Goal: Find specific page/section: Find specific page/section

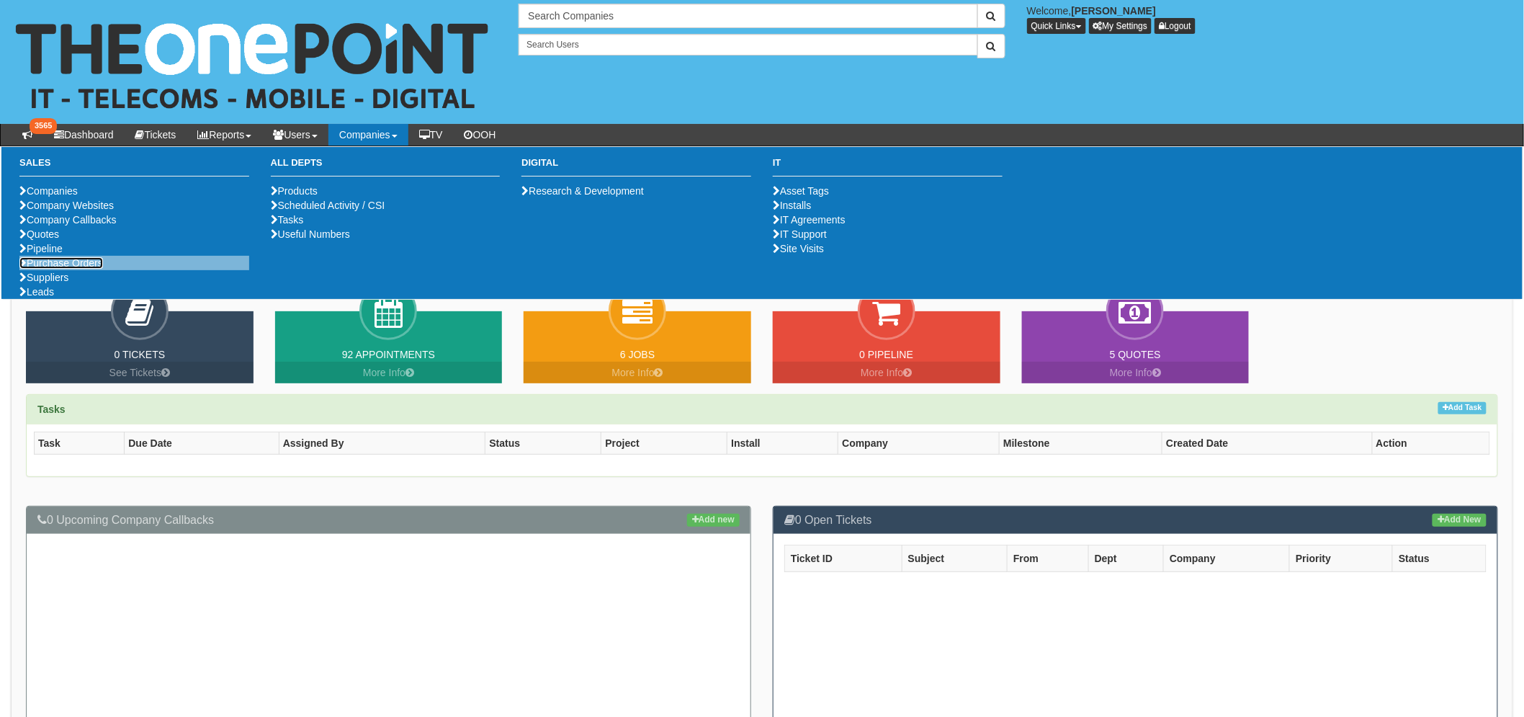
click at [66, 269] on link "Purchase Orders" at bounding box center [61, 263] width 84 height 12
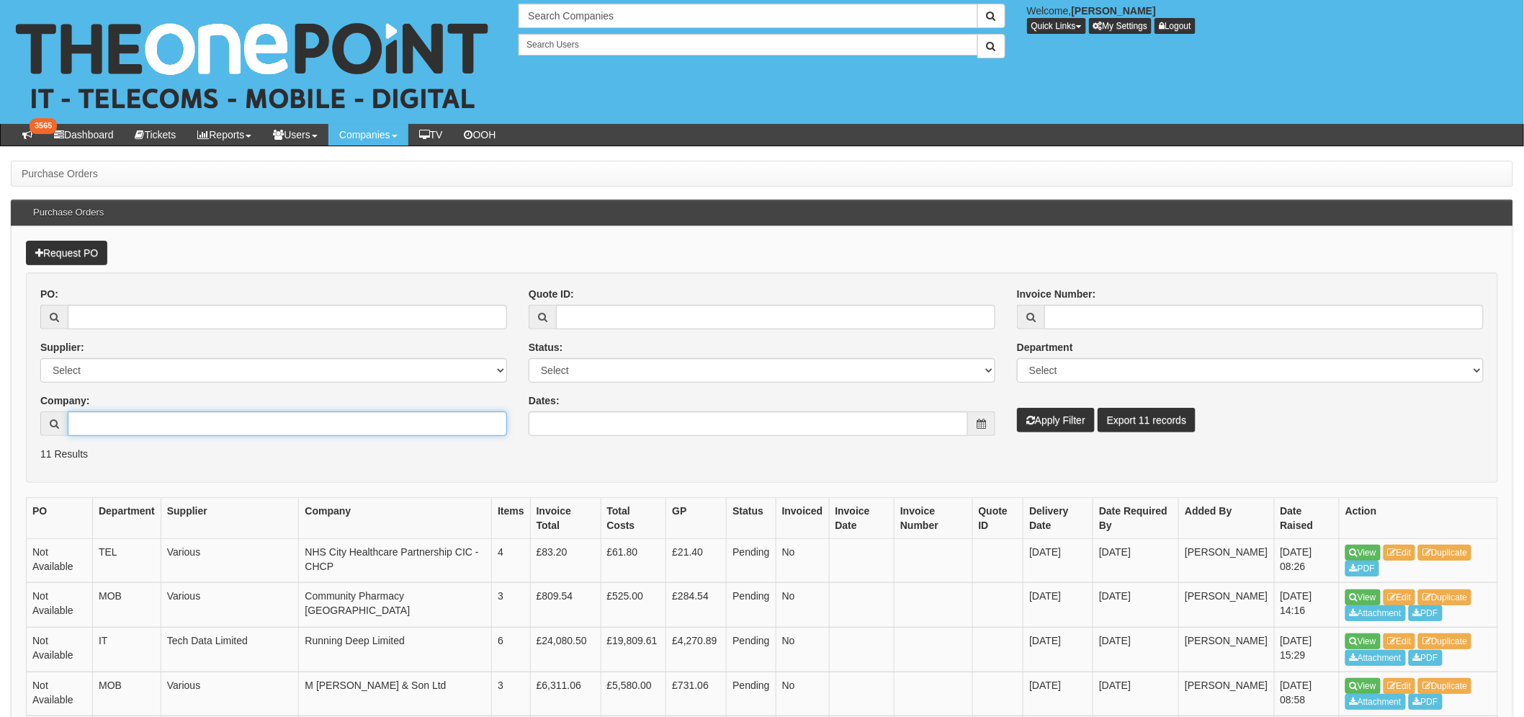
click at [192, 425] on input "Company:" at bounding box center [287, 423] width 439 height 24
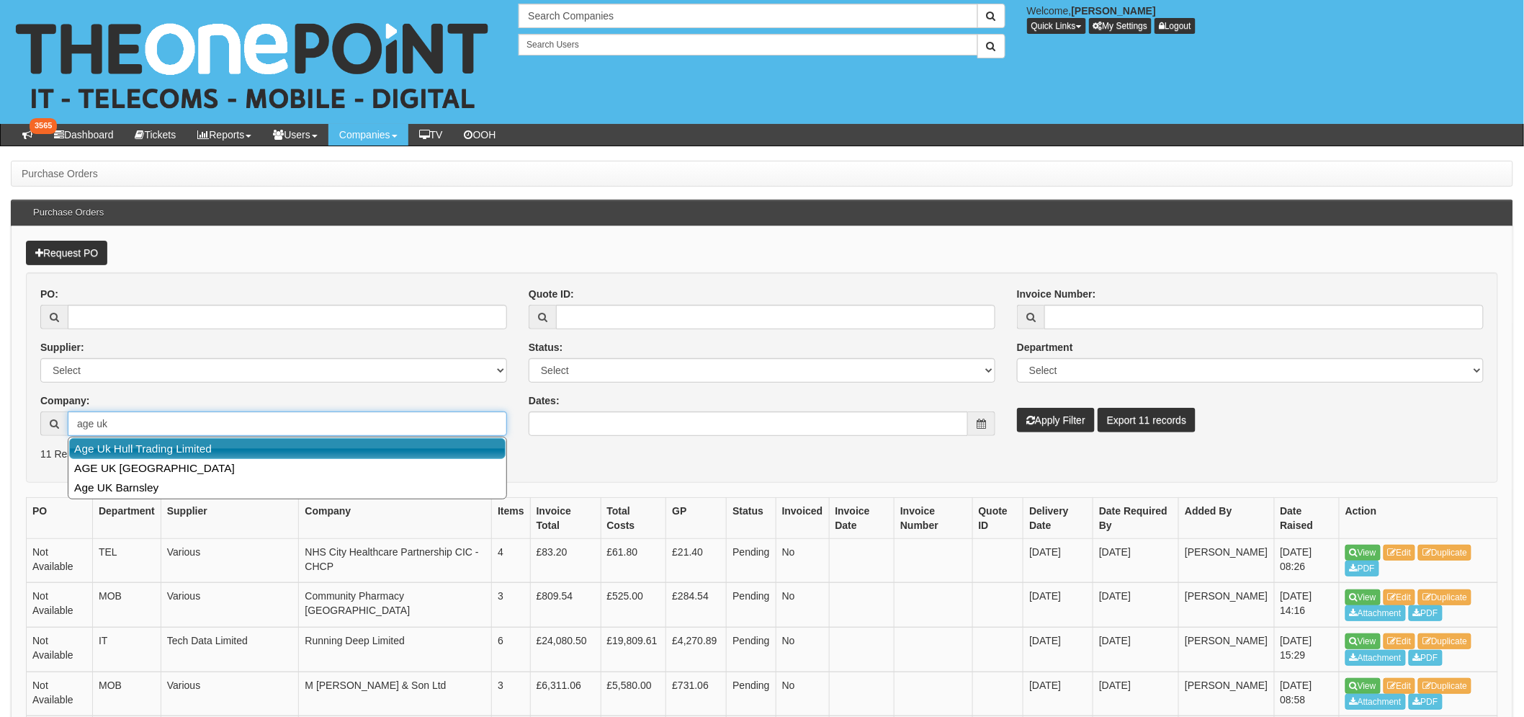
click at [193, 442] on link "Age Uk Hull Trading Limited" at bounding box center [287, 448] width 436 height 21
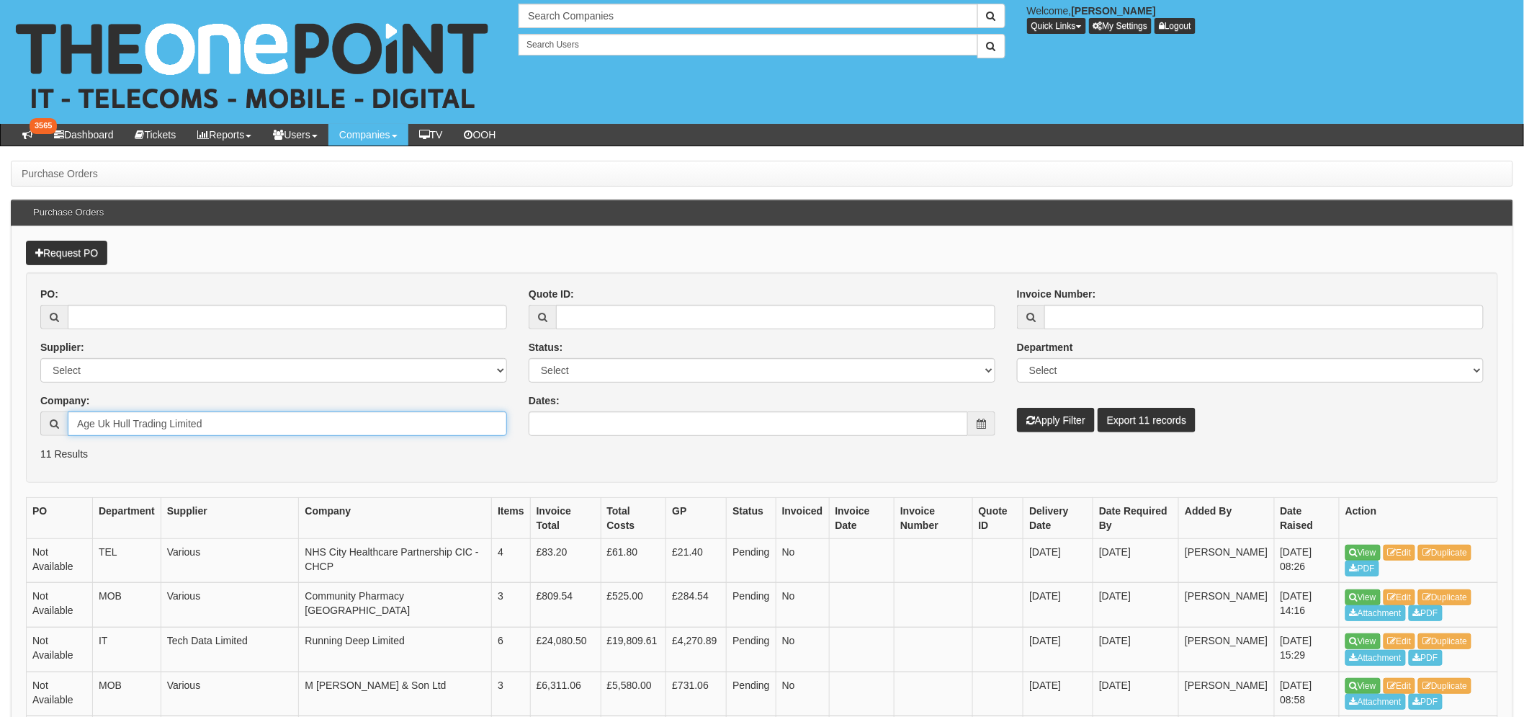
type input "Age Uk Hull Trading Limited"
click at [1070, 421] on button "Apply Filter" at bounding box center [1056, 420] width 78 height 24
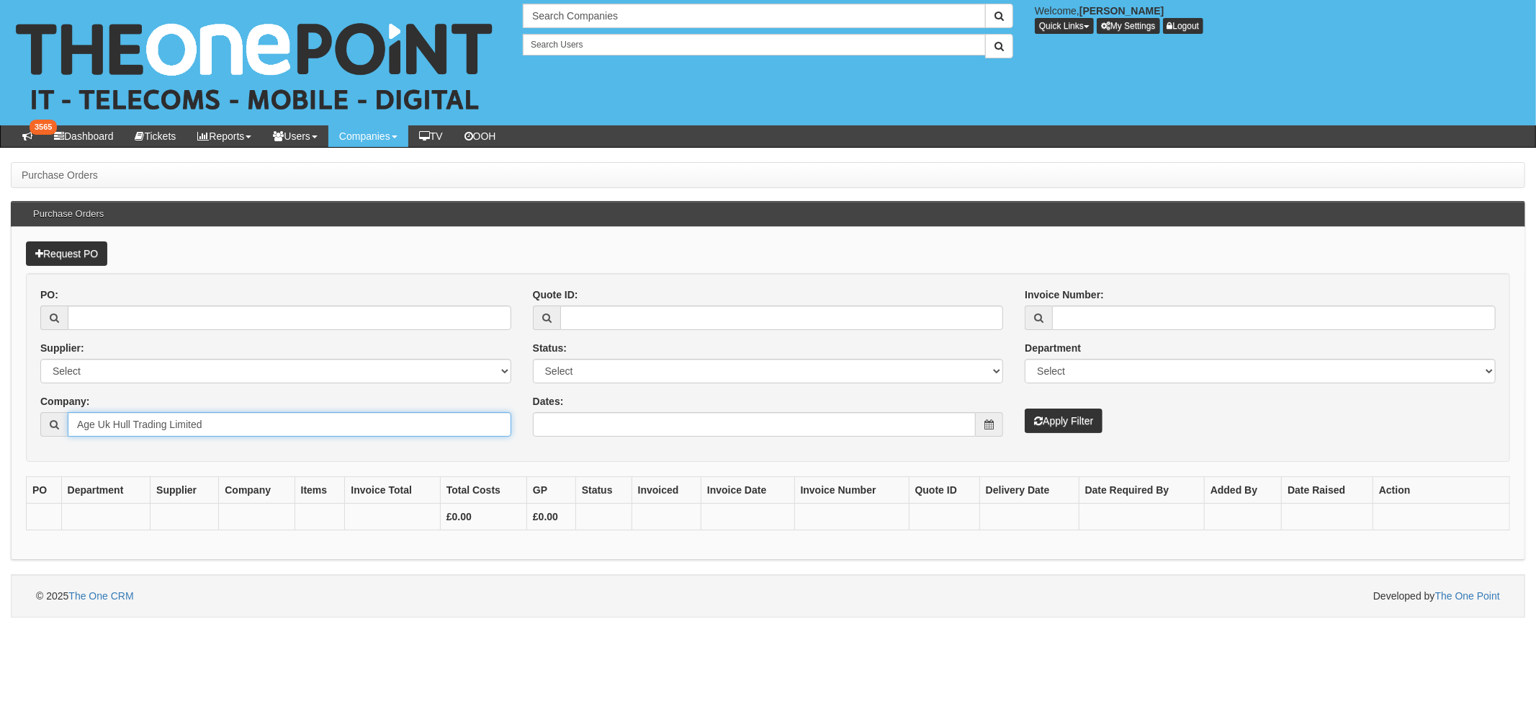
drag, startPoint x: 231, startPoint y: 418, endPoint x: 0, endPoint y: 404, distance: 231.6
click at [0, 404] on div "Purchase Orders Purchase Orders Request PO PO: Supplier: Select 123 REG.co.uk 1…" at bounding box center [768, 389] width 1536 height 455
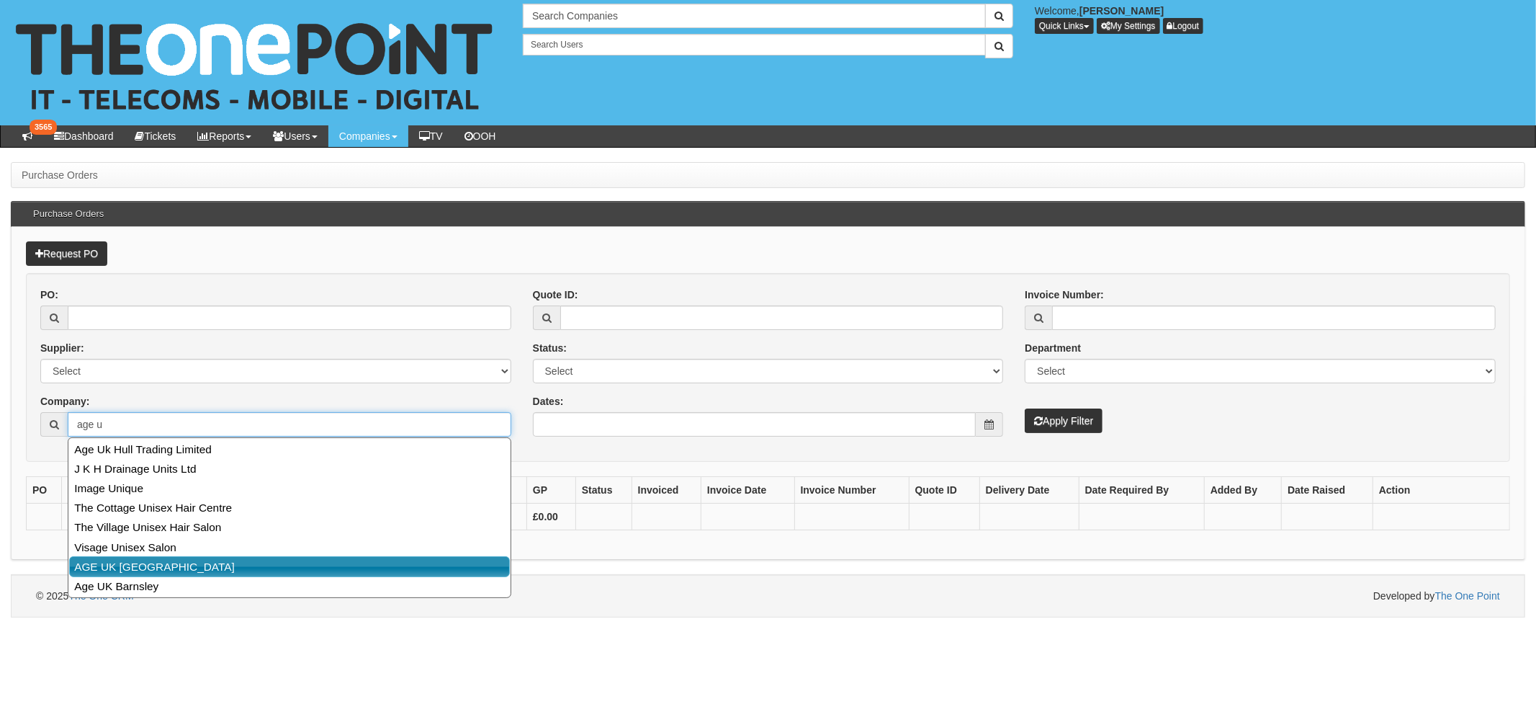
click at [134, 560] on link "AGE UK [GEOGRAPHIC_DATA]" at bounding box center [289, 566] width 441 height 21
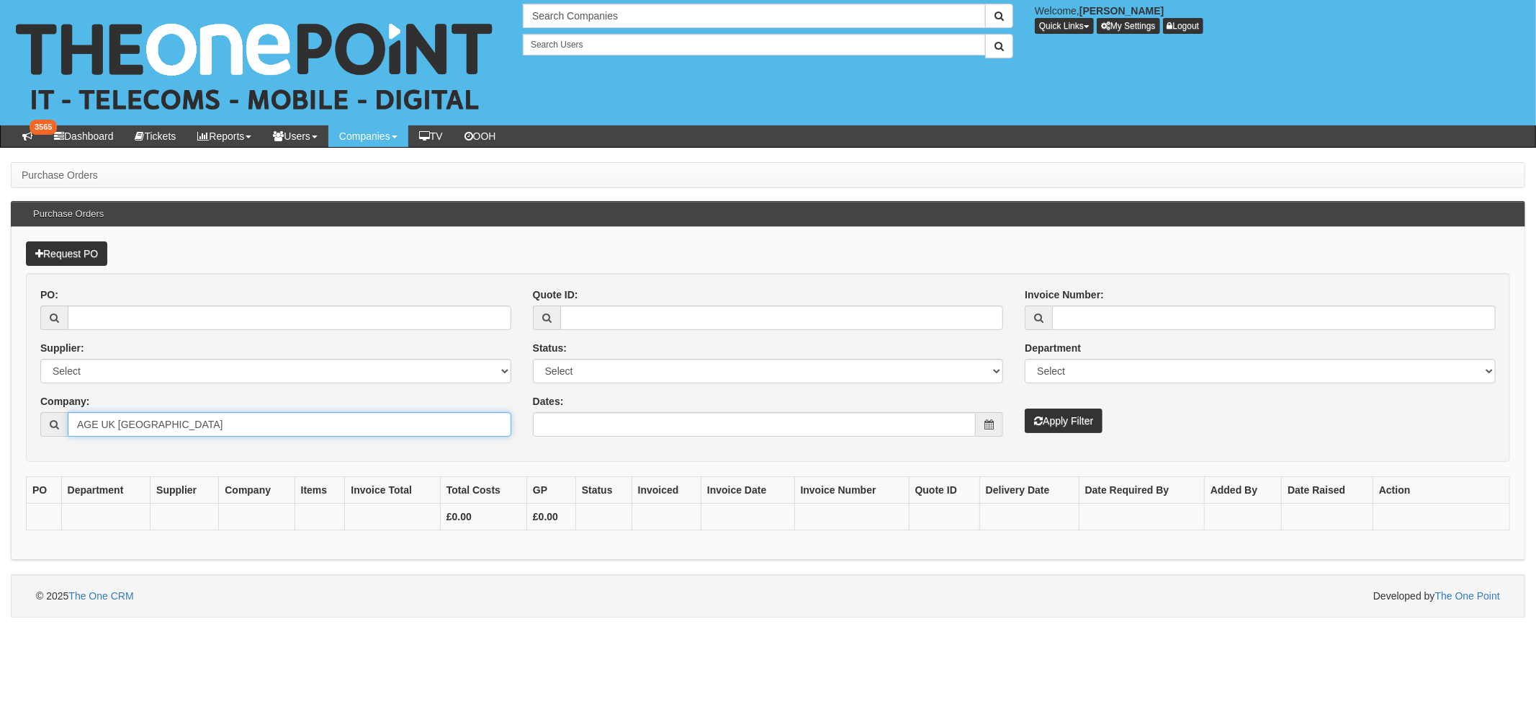
type input "AGE UK [GEOGRAPHIC_DATA]"
click at [1060, 431] on button "Apply Filter" at bounding box center [1064, 420] width 78 height 24
drag, startPoint x: 63, startPoint y: 422, endPoint x: 0, endPoint y: 433, distance: 63.6
click at [0, 433] on div "Purchase Orders Purchase Orders Request PO PO: Supplier: Select 123 REG.co.uk 1…" at bounding box center [768, 389] width 1536 height 455
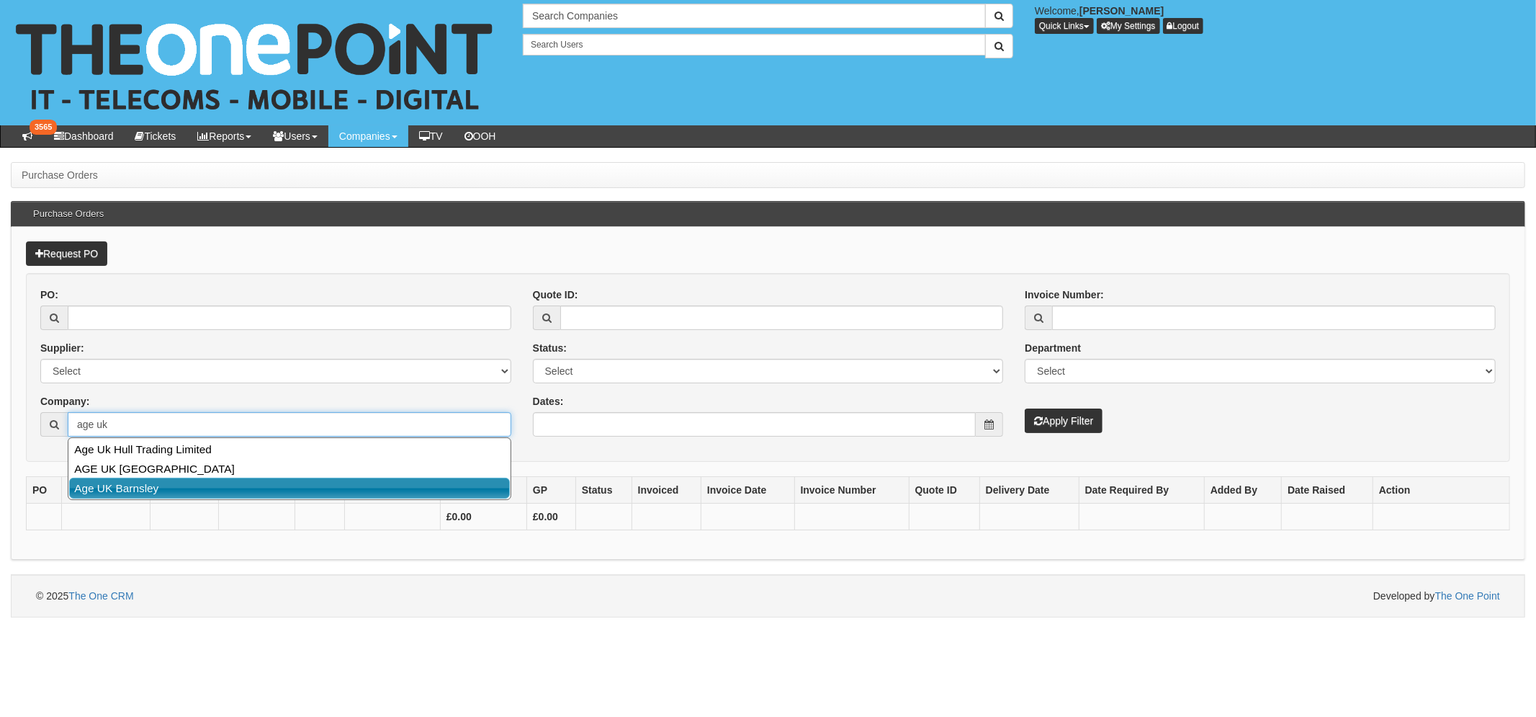
click at [125, 495] on link "Age UK Barnsley" at bounding box center [289, 488] width 441 height 21
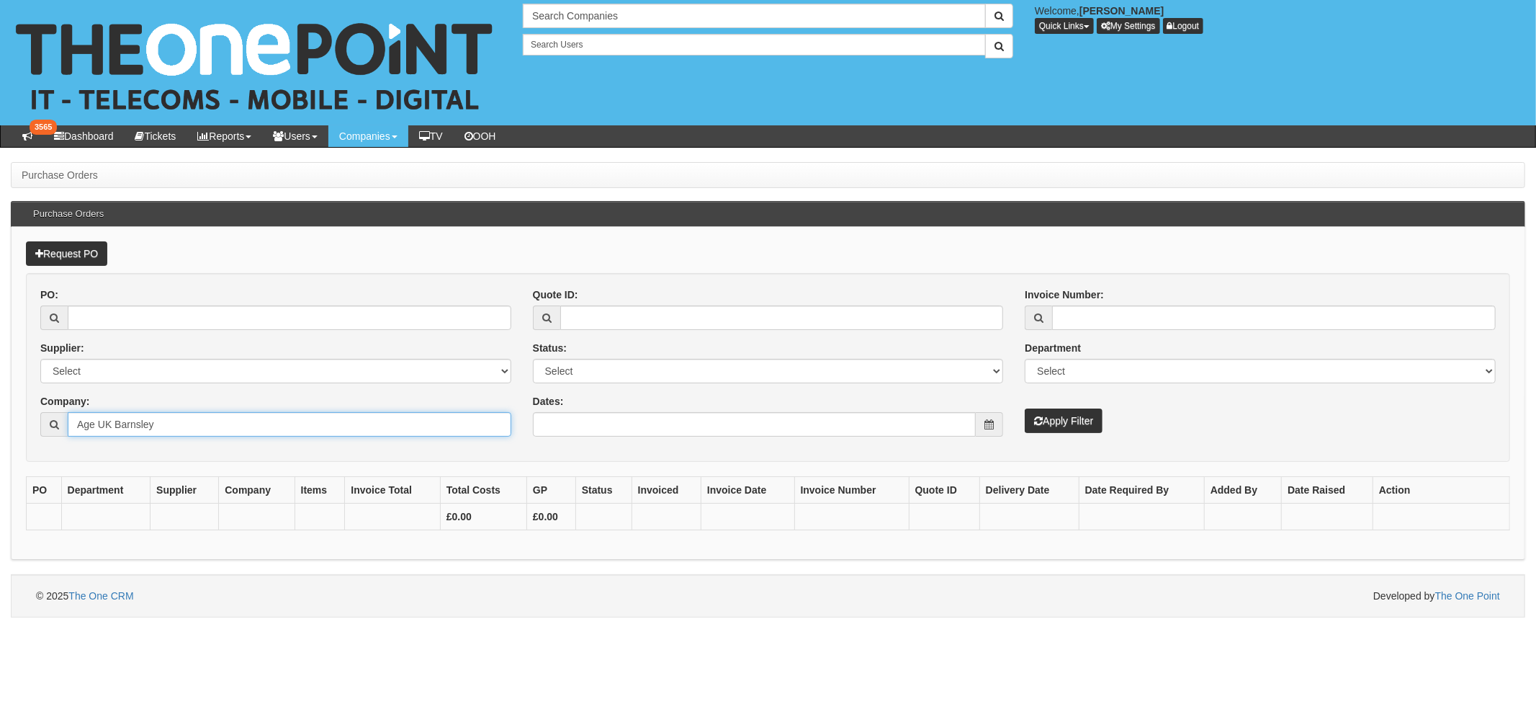
type input "Age UK Barnsley"
click at [1098, 411] on button "Apply Filter" at bounding box center [1064, 420] width 78 height 24
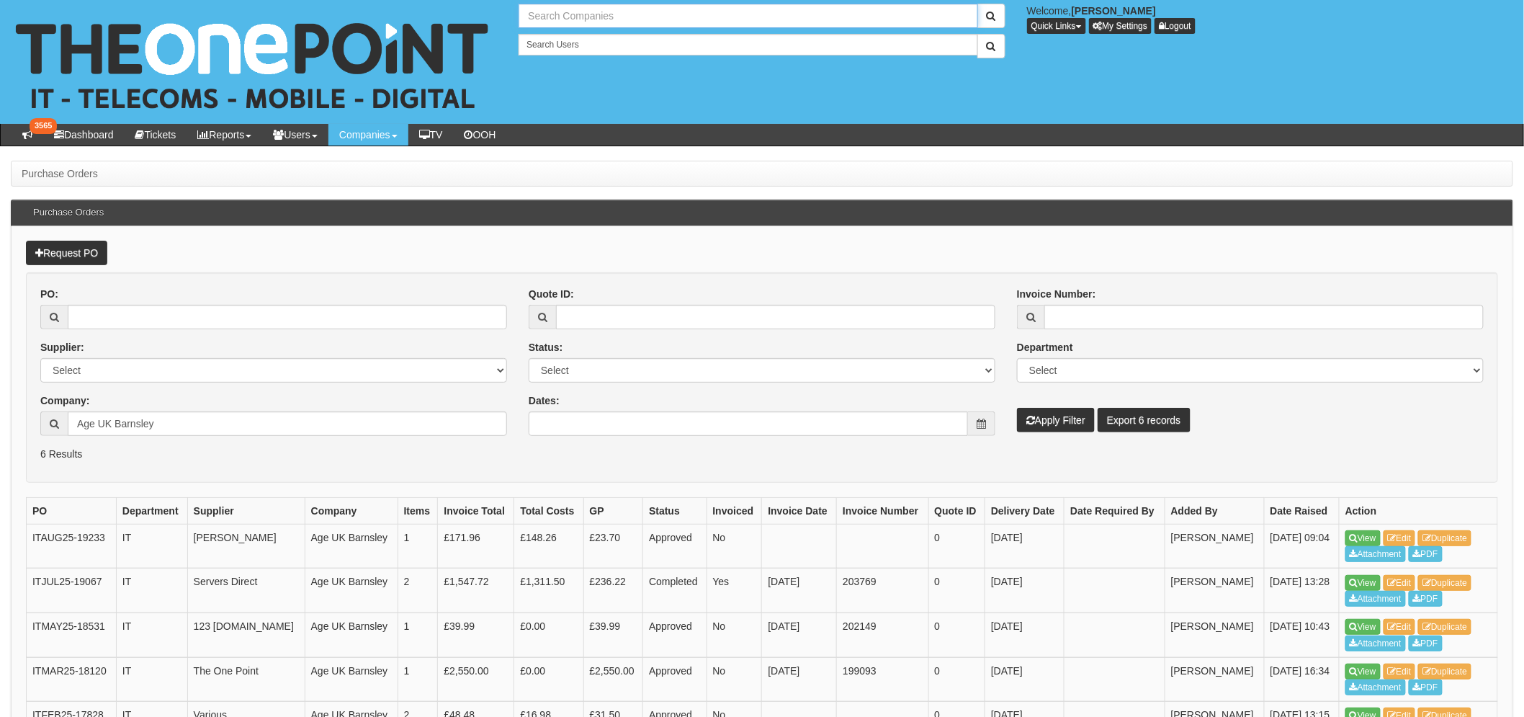
click at [606, 5] on input "text" at bounding box center [748, 16] width 459 height 24
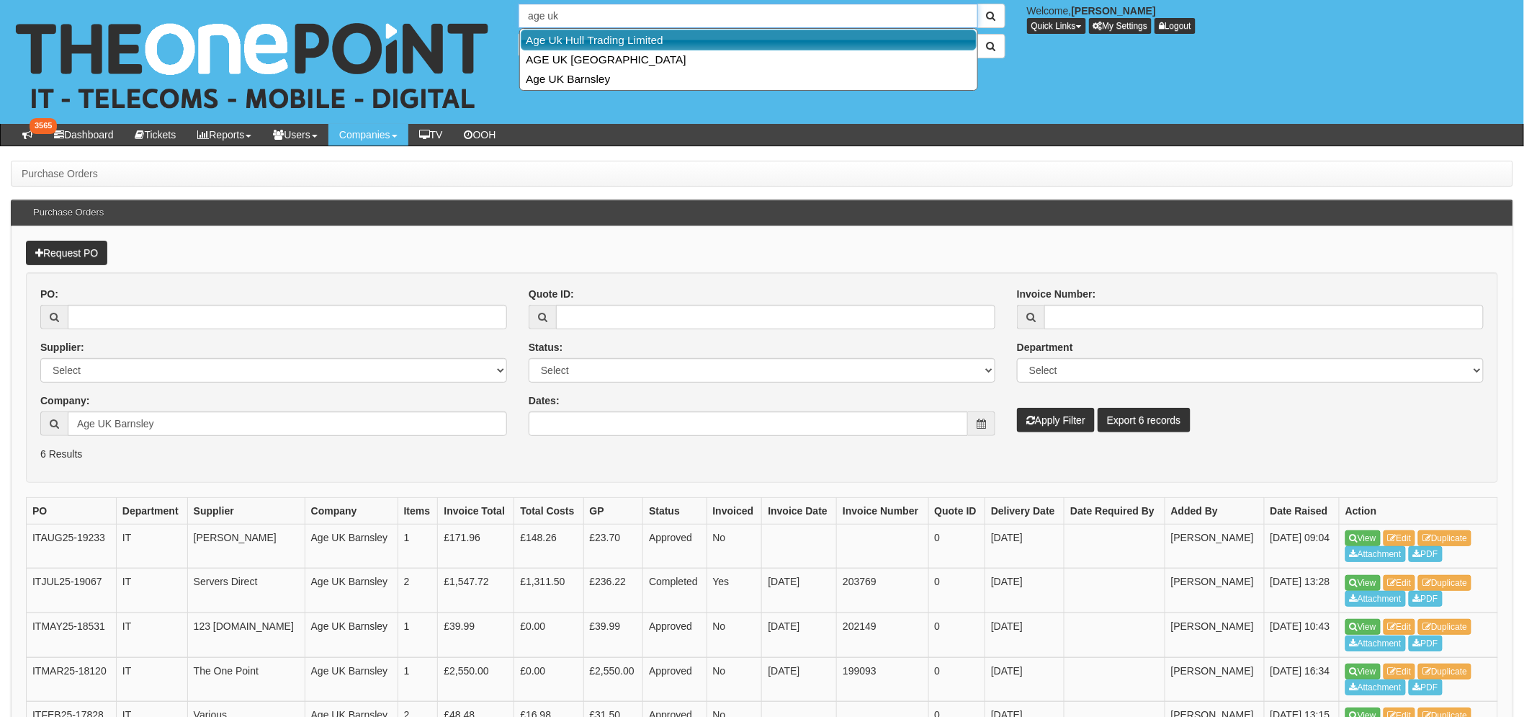
click at [602, 37] on link "Age Uk Hull Trading Limited" at bounding box center [749, 40] width 456 height 21
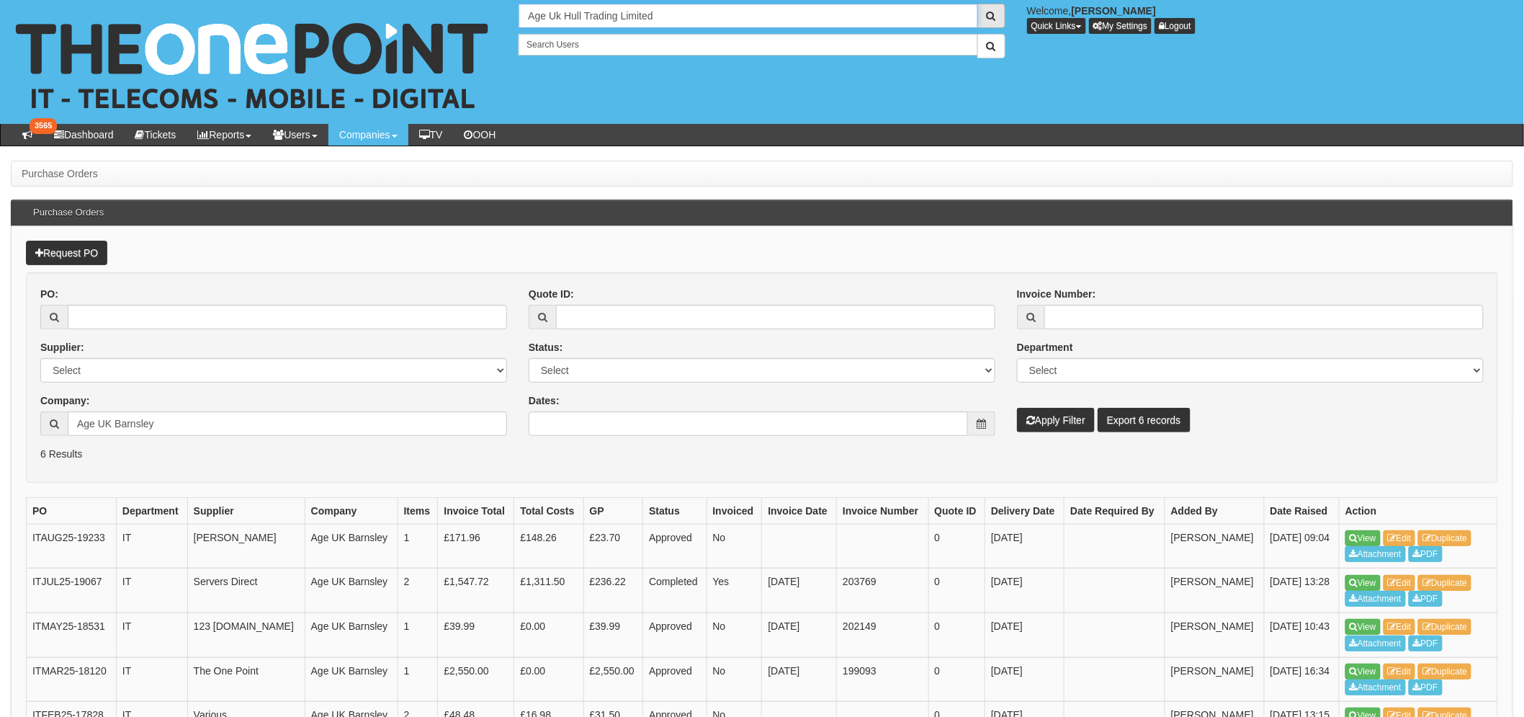
type input "Age Uk Hull Trading Limited"
click at [995, 18] on span "submit" at bounding box center [991, 16] width 9 height 10
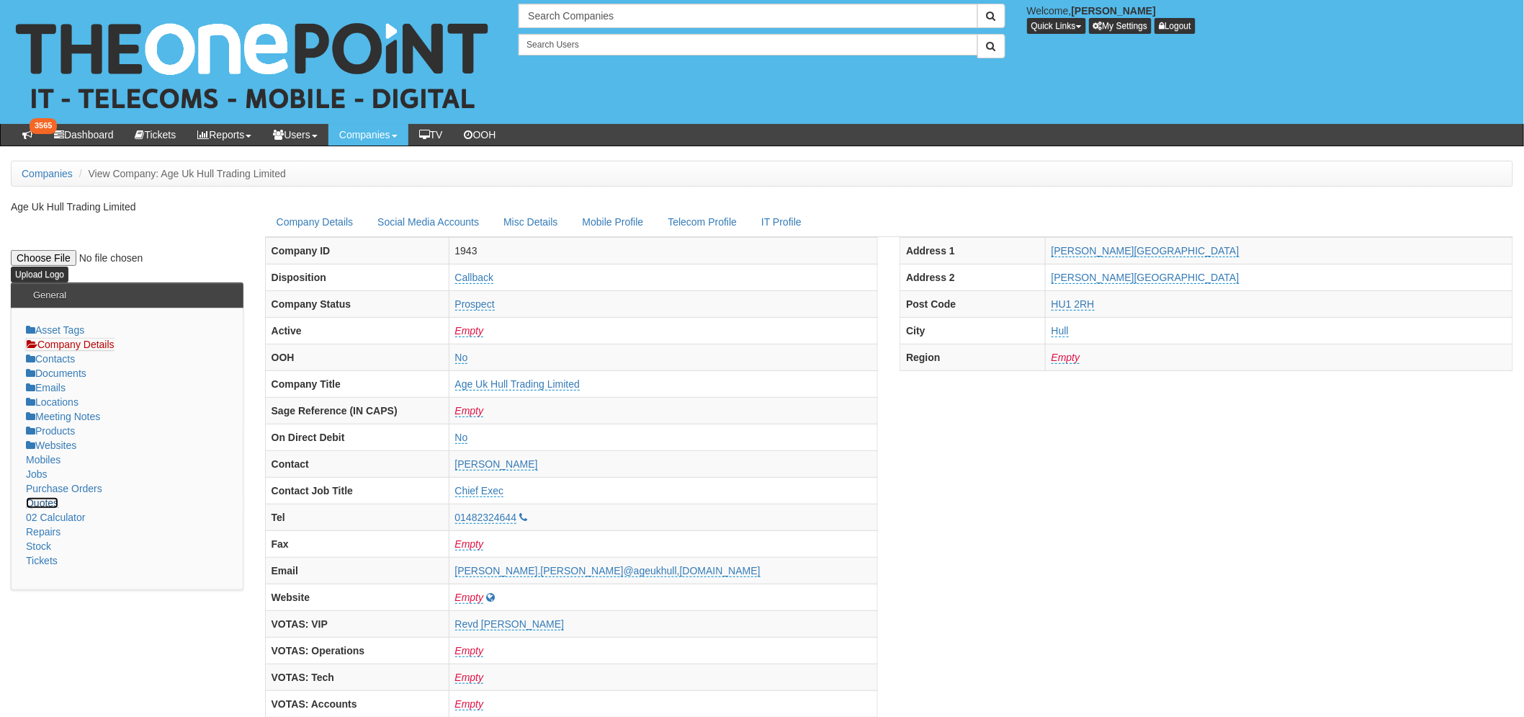
click at [39, 505] on link "Quotes" at bounding box center [42, 503] width 32 height 12
